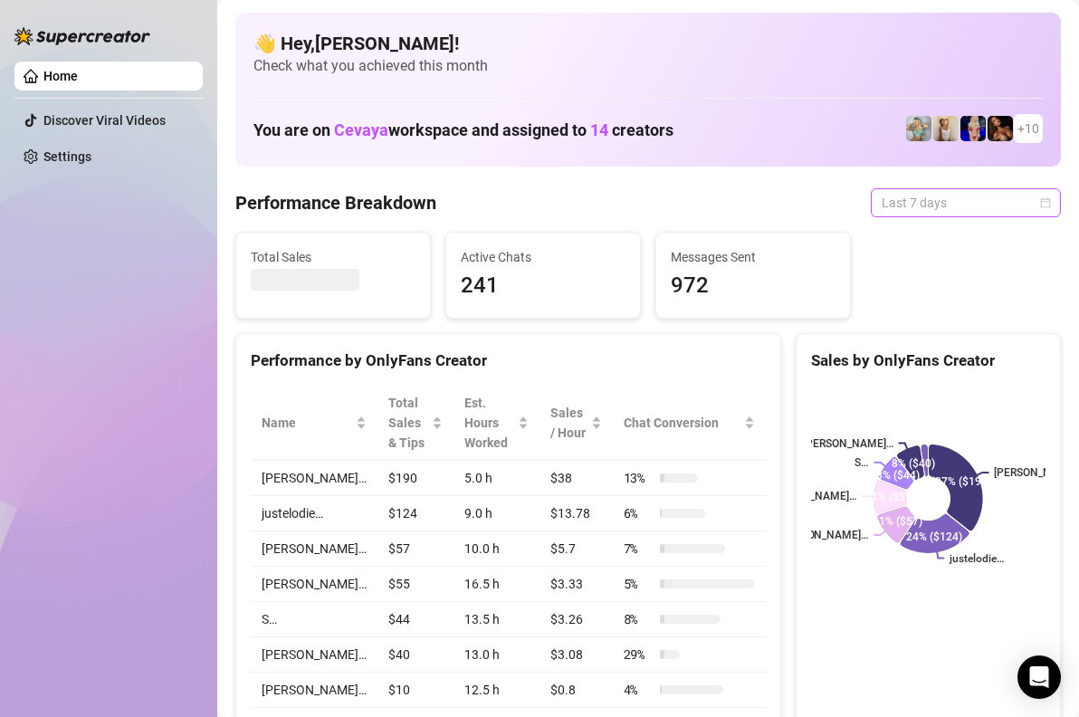
click at [1034, 203] on span "Last 7 days" at bounding box center [966, 202] width 168 height 27
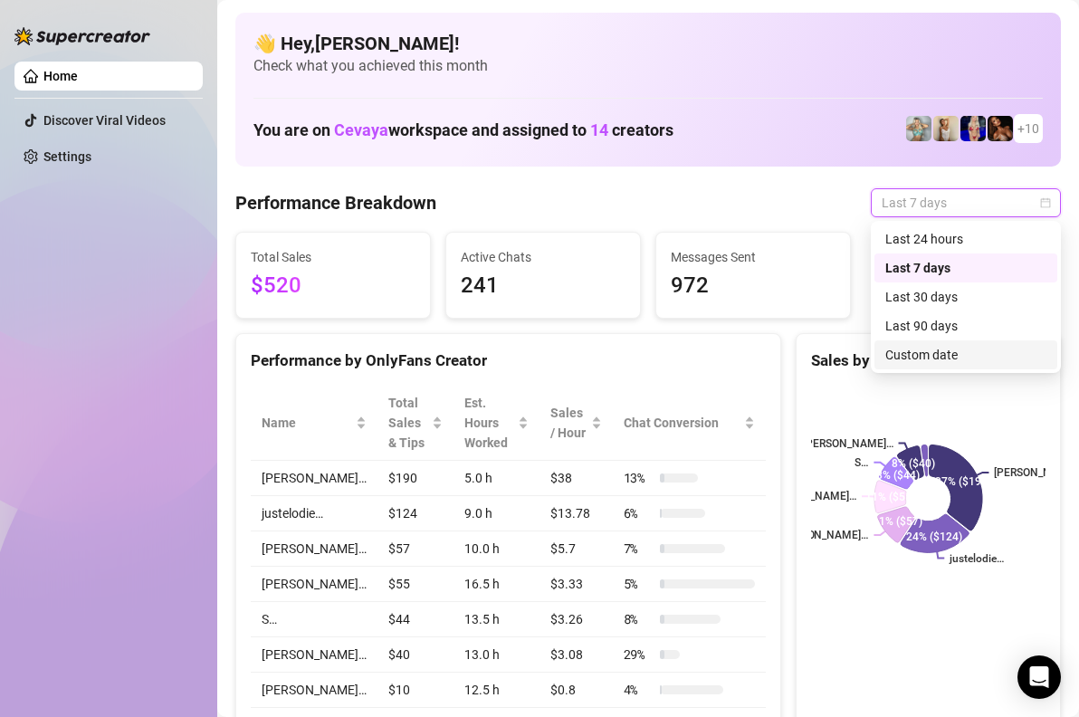
click at [951, 351] on div "Custom date" at bounding box center [965, 355] width 161 height 20
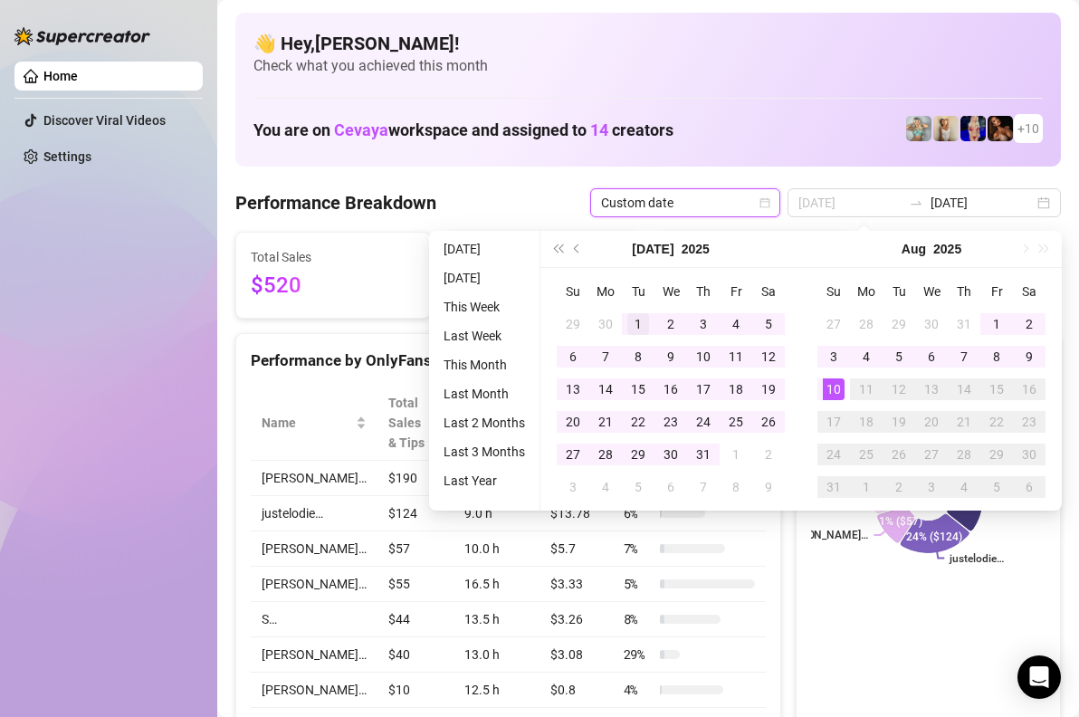
type input "[DATE]"
click at [637, 319] on div "1" at bounding box center [638, 324] width 22 height 22
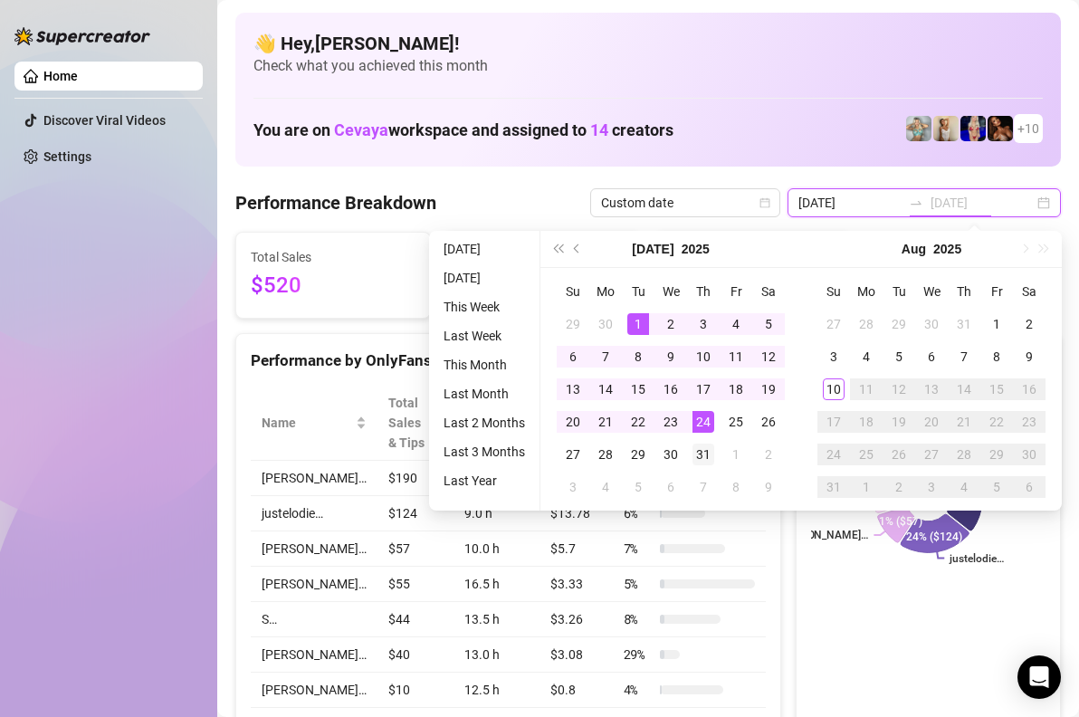
type input "[DATE]"
click at [703, 454] on div "31" at bounding box center [704, 455] width 22 height 22
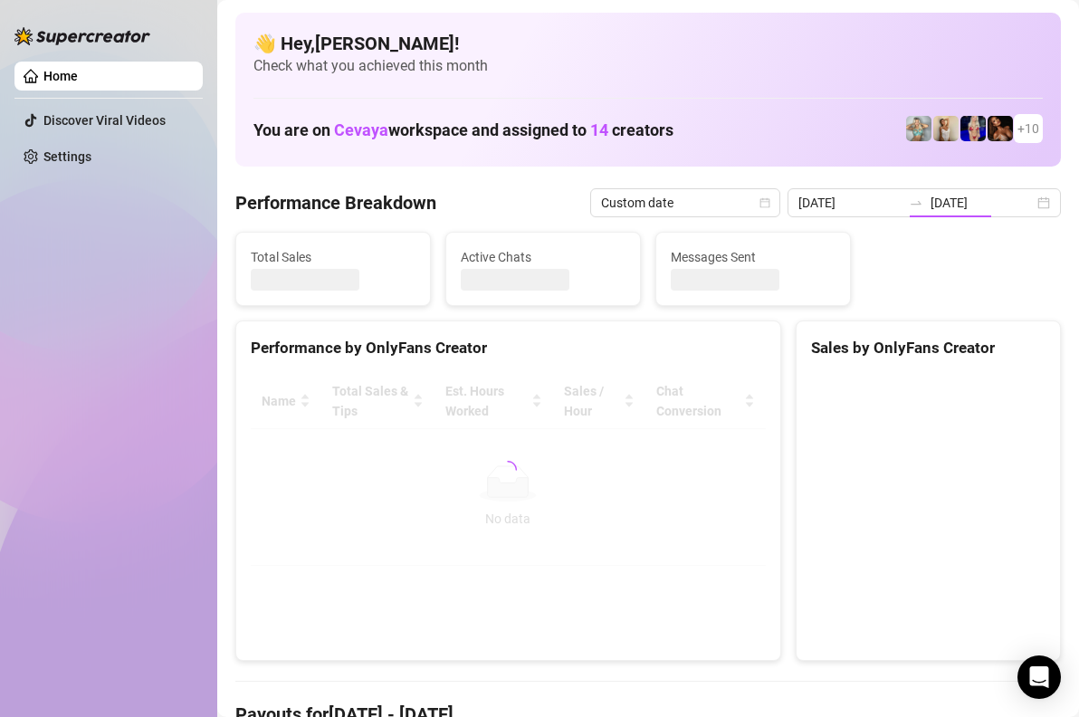
type input "[DATE]"
